Goal: Task Accomplishment & Management: Complete application form

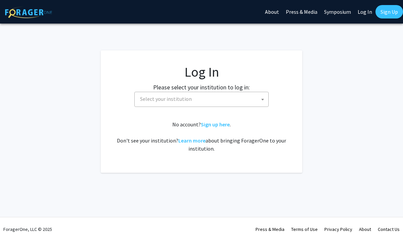
select select
click at [164, 98] on span "Select your institution" at bounding box center [166, 98] width 52 height 7
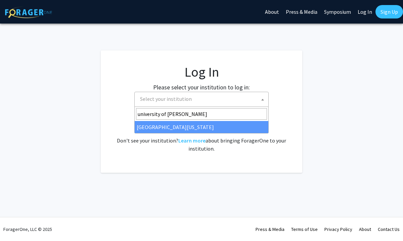
type input "university of ken"
select select "13"
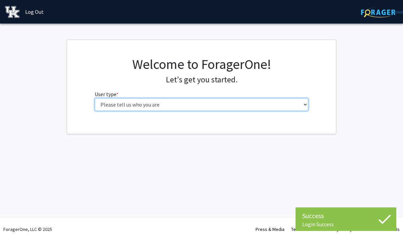
click at [233, 104] on select "Please tell us who you are Undergraduate Student Master's Student Doctoral Cand…" at bounding box center [202, 104] width 214 height 13
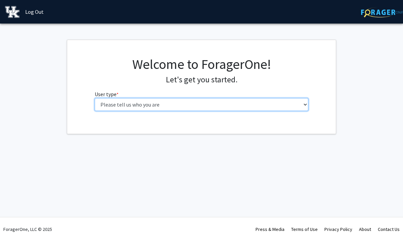
select select "1: undergrad"
click at [95, 98] on select "Please tell us who you are Undergraduate Student Master's Student Doctoral Cand…" at bounding box center [202, 104] width 214 height 13
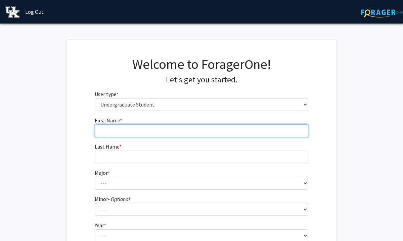
click at [226, 130] on input "First Name * required" at bounding box center [202, 130] width 214 height 13
type input "[PERSON_NAME]"
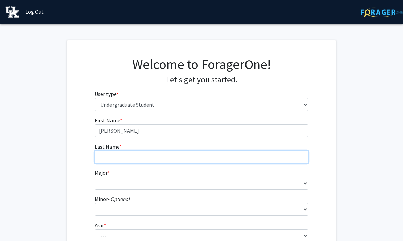
click at [193, 160] on input "Last Name * required" at bounding box center [202, 157] width 214 height 13
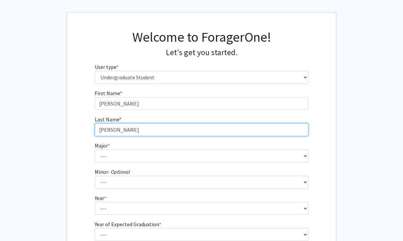
scroll to position [28, 0]
type input "[PERSON_NAME]"
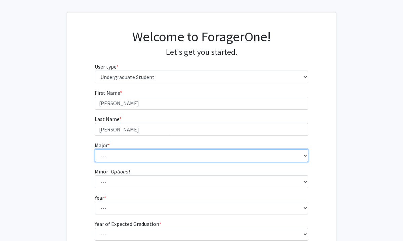
click at [176, 153] on select "--- Accounting Aerospace Engineering African American & Africana Studies Agricu…" at bounding box center [202, 155] width 214 height 13
select select "64: 900"
click at [95, 149] on select "--- Accounting Aerospace Engineering African American & Africana Studies Agricu…" at bounding box center [202, 155] width 214 height 13
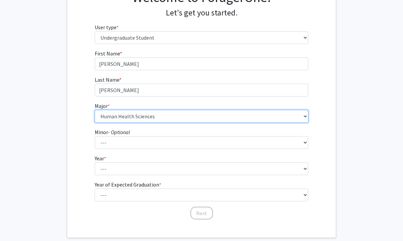
scroll to position [70, 0]
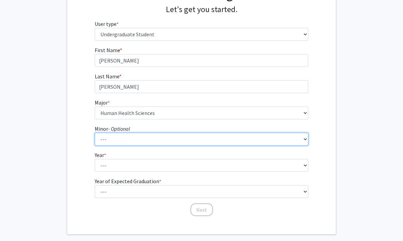
click at [198, 140] on select "--- African American & Africana Studies Agricultural Economics American Studies…" at bounding box center [202, 139] width 214 height 13
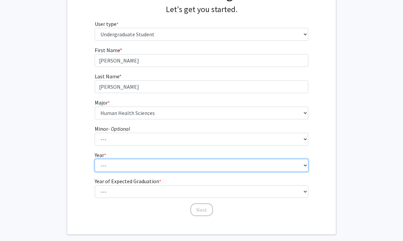
click at [245, 169] on select "--- First-year Sophomore Junior Senior Postbaccalaureate Certificate" at bounding box center [202, 165] width 214 height 13
select select "2: sophomore"
click at [95, 159] on select "--- First-year Sophomore Junior Senior Postbaccalaureate Certificate" at bounding box center [202, 165] width 214 height 13
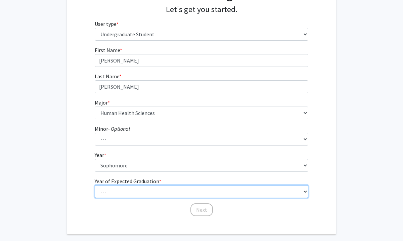
click at [189, 192] on select "--- 2025 2026 2027 2028 2029 2030 2031 2032 2033 2034" at bounding box center [202, 191] width 214 height 13
select select "4: 2028"
click at [95, 185] on select "--- 2025 2026 2027 2028 2029 2030 2031 2032 2033 2034" at bounding box center [202, 191] width 214 height 13
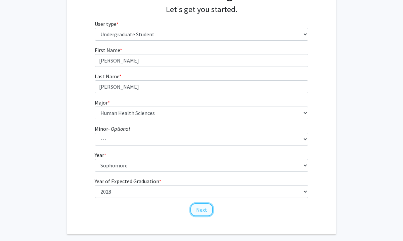
click at [203, 211] on button "Next" at bounding box center [202, 209] width 23 height 13
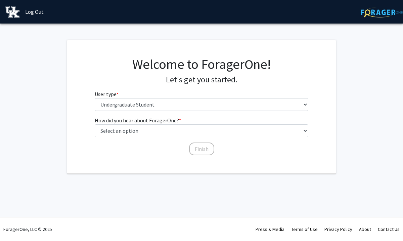
scroll to position [0, 0]
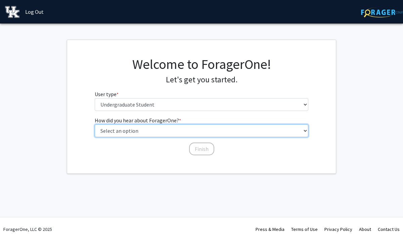
click at [185, 132] on select "Select an option Peer/student recommendation Faculty/staff recommendation Unive…" at bounding box center [202, 130] width 214 height 13
select select "2: faculty_recommendation"
click at [95, 124] on select "Select an option Peer/student recommendation Faculty/staff recommendation Unive…" at bounding box center [202, 130] width 214 height 13
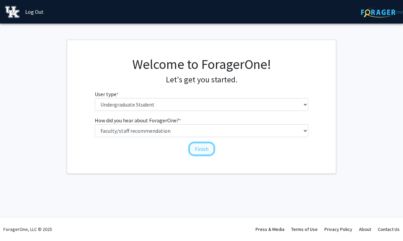
click at [203, 148] on button "Finish" at bounding box center [201, 149] width 25 height 13
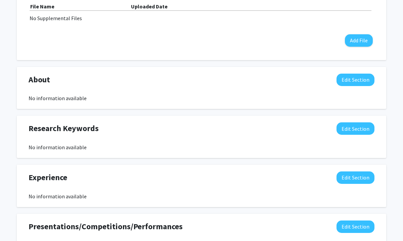
scroll to position [236, 0]
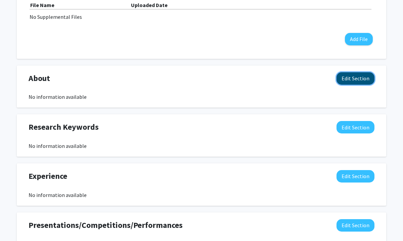
click at [348, 77] on button "Edit Section" at bounding box center [356, 78] width 38 height 12
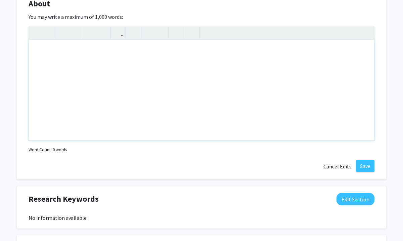
scroll to position [347, 0]
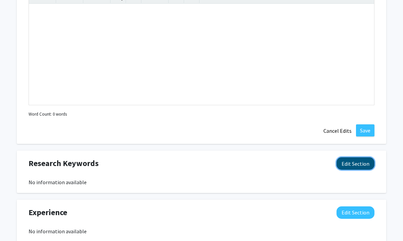
click at [353, 163] on button "Edit Section" at bounding box center [356, 163] width 38 height 12
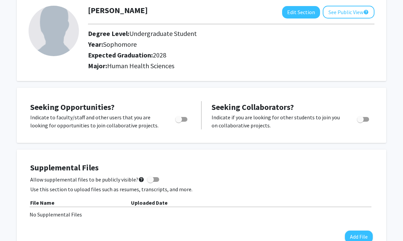
scroll to position [0, 0]
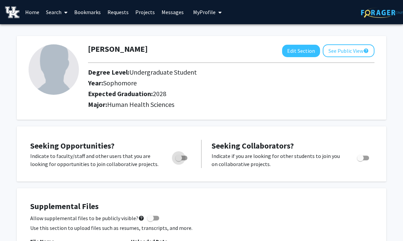
click at [182, 156] on span "Toggle" at bounding box center [181, 158] width 12 height 5
click at [179, 160] on input "Are you actively seeking opportunities?" at bounding box center [178, 160] width 0 height 0
checkbox input "true"
click at [31, 10] on link "Home" at bounding box center [32, 12] width 21 height 24
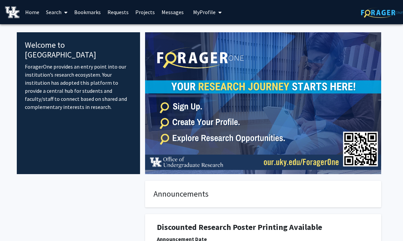
click at [57, 10] on link "Search" at bounding box center [57, 12] width 28 height 24
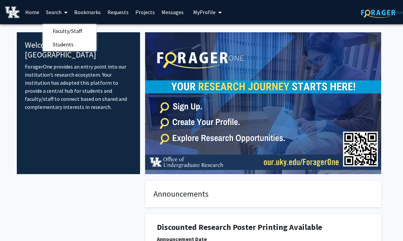
click at [146, 10] on link "Projects" at bounding box center [145, 12] width 26 height 24
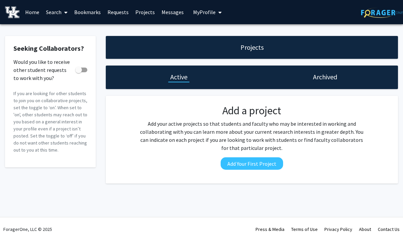
click at [57, 11] on link "Search" at bounding box center [57, 12] width 28 height 24
click at [62, 29] on span "Faculty/Staff" at bounding box center [67, 30] width 49 height 13
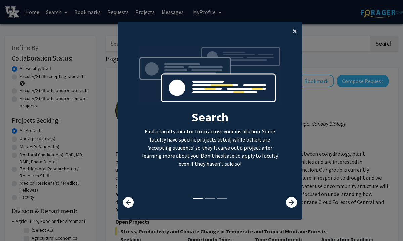
click at [294, 31] on span "×" at bounding box center [295, 31] width 4 height 10
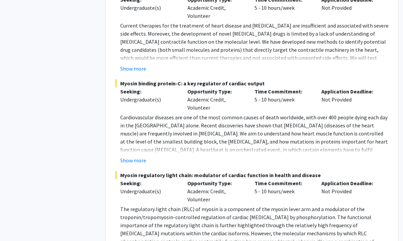
scroll to position [3582, 0]
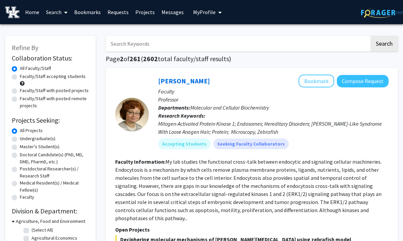
click at [212, 47] on input "Search Keywords" at bounding box center [238, 43] width 264 height 15
click at [371, 36] on button "Search" at bounding box center [385, 43] width 28 height 15
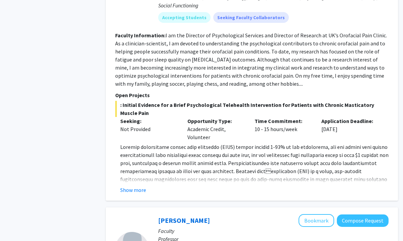
scroll to position [455, 0]
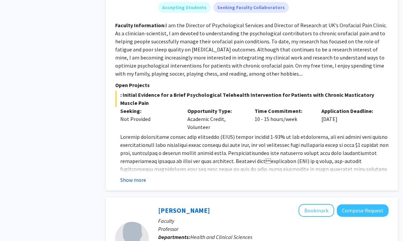
click at [134, 176] on button "Show more" at bounding box center [133, 180] width 26 height 8
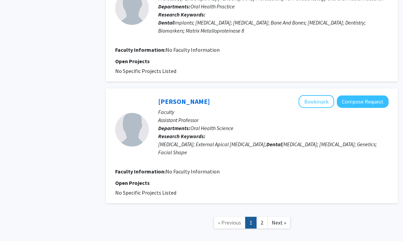
scroll to position [1500, 0]
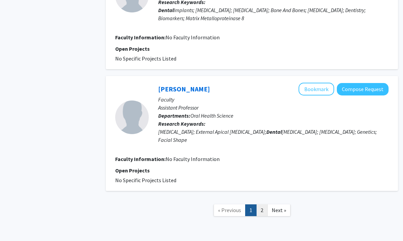
click at [263, 204] on link "2" at bounding box center [261, 210] width 11 height 12
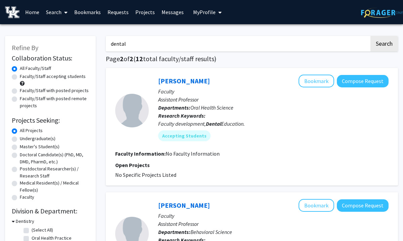
click at [321, 39] on input "dental" at bounding box center [238, 43] width 264 height 15
click at [318, 44] on input "dental" at bounding box center [238, 43] width 264 height 15
type input "d"
